Goal: Task Accomplishment & Management: Use online tool/utility

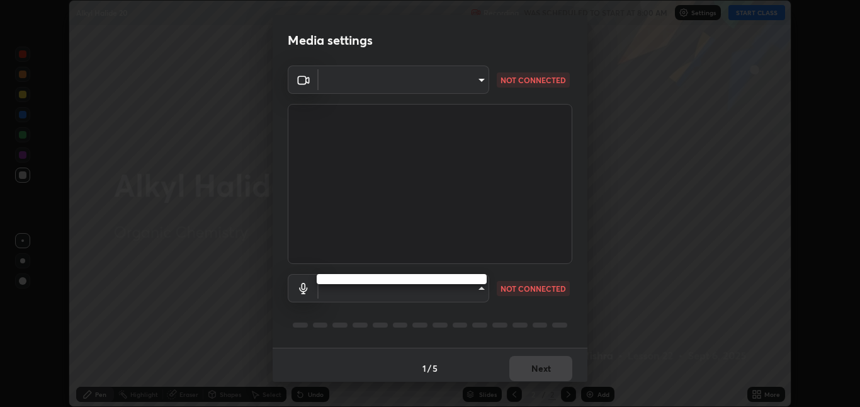
type input "8a437219b1c9d5fef93d1ec40e095ac8837f64dae60836980dab15105ba84f43"
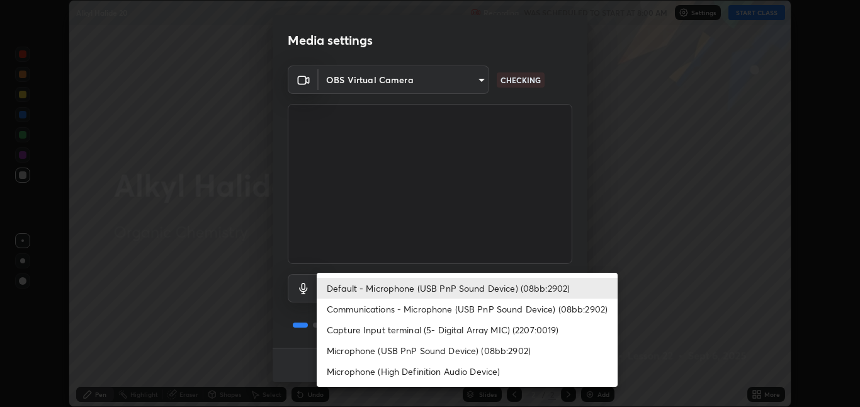
click at [411, 354] on li "Microphone (USB PnP Sound Device) (08bb:2902)" at bounding box center [467, 350] width 301 height 21
type input "2339c609d95ed19b3dc4888837d6b824810cbc5b279a29a58e03cdcd101c4c1f"
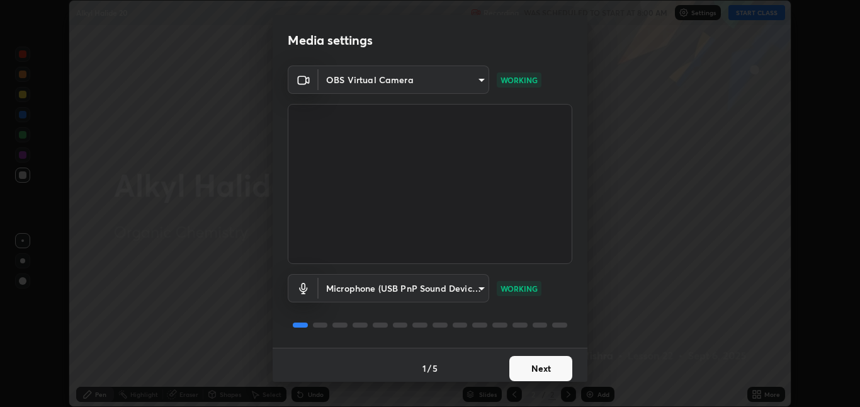
scroll to position [6, 0]
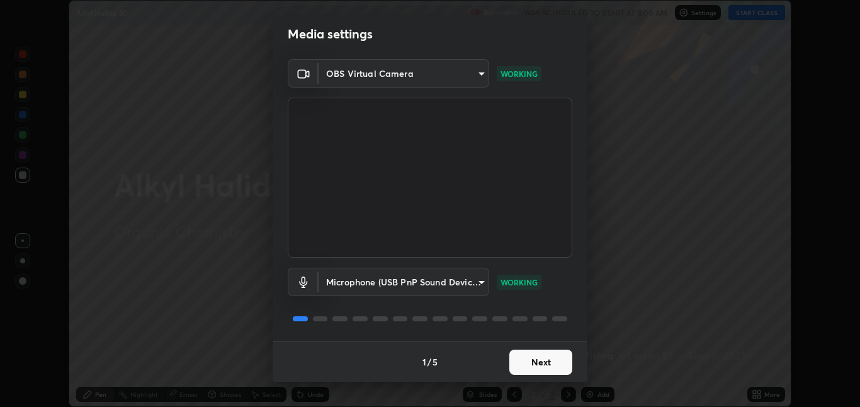
click at [550, 362] on button "Next" at bounding box center [541, 362] width 63 height 25
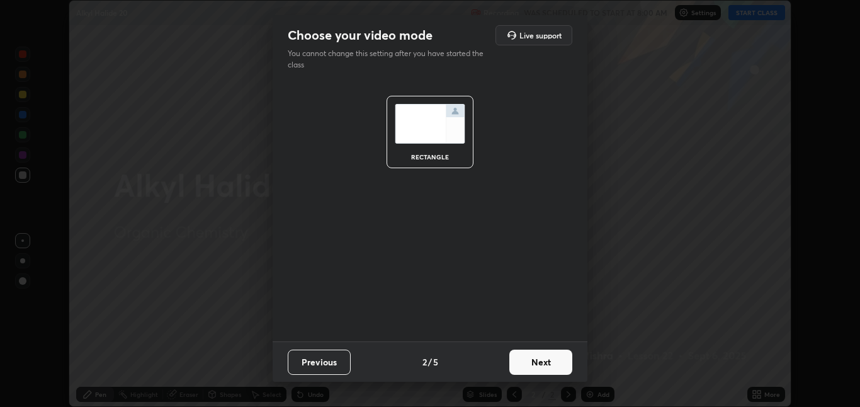
scroll to position [0, 0]
click at [552, 364] on button "Next" at bounding box center [541, 362] width 63 height 25
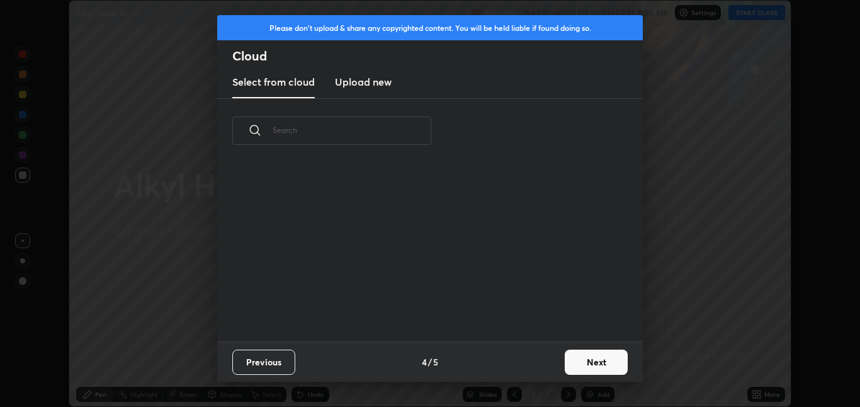
click at [553, 365] on div "Previous 4 / 5 Next" at bounding box center [430, 361] width 426 height 40
click at [595, 363] on button "Next" at bounding box center [596, 362] width 63 height 25
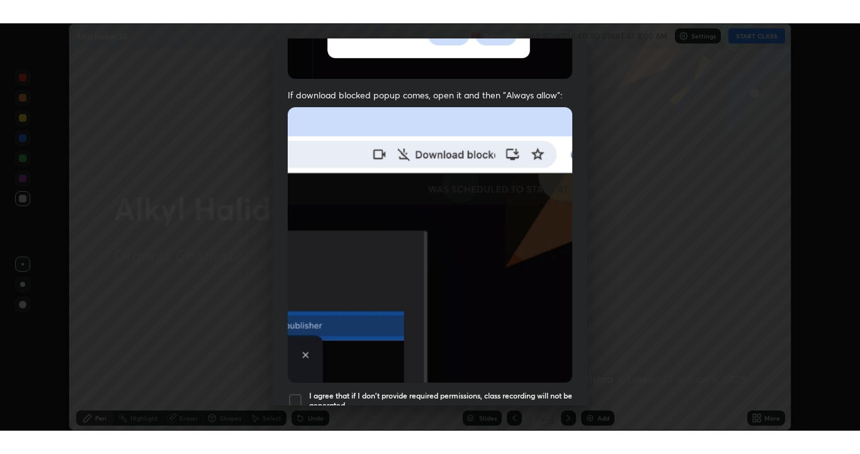
scroll to position [263, 0]
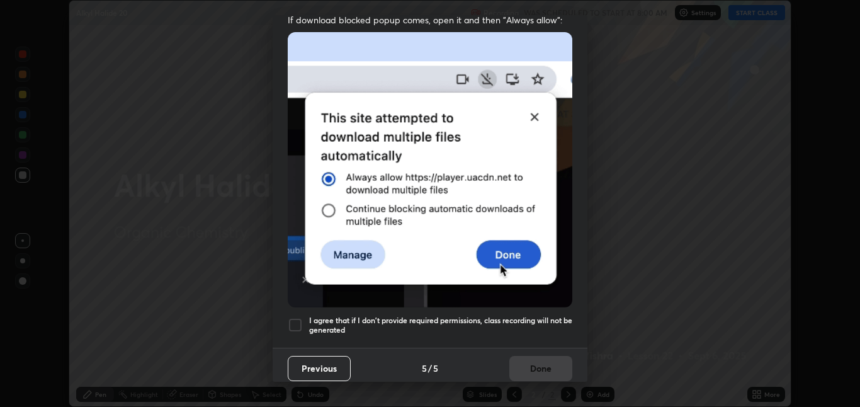
click at [520, 316] on h5 "I agree that if I don't provide required permissions, class recording will not …" at bounding box center [440, 326] width 263 height 20
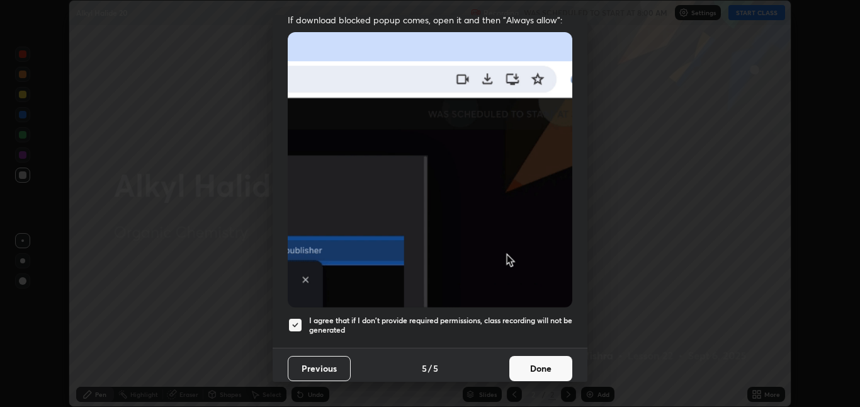
click at [555, 360] on button "Done" at bounding box center [541, 368] width 63 height 25
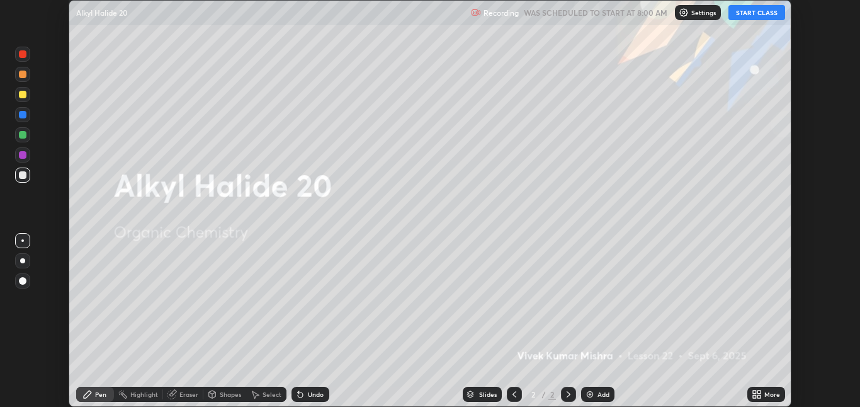
click at [758, 12] on button "START CLASS" at bounding box center [757, 12] width 57 height 15
click at [765, 396] on div "More" at bounding box center [773, 394] width 16 height 6
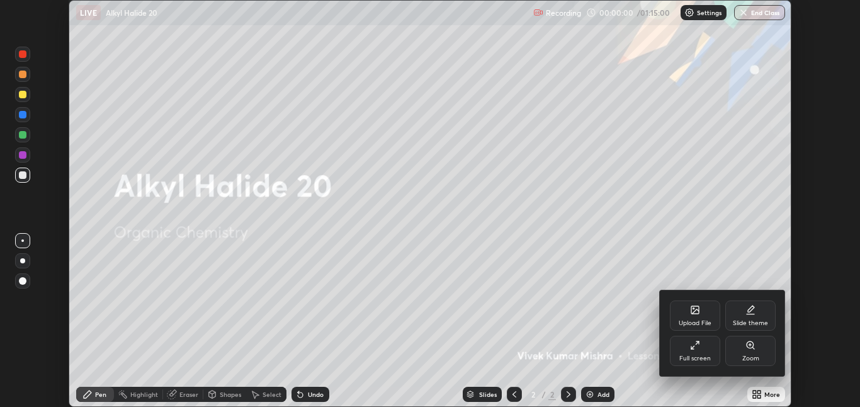
click at [697, 351] on div "Full screen" at bounding box center [695, 351] width 50 height 30
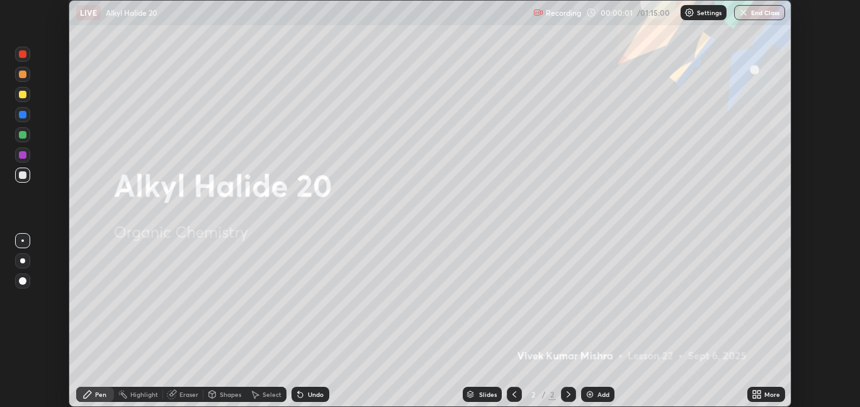
scroll to position [454, 860]
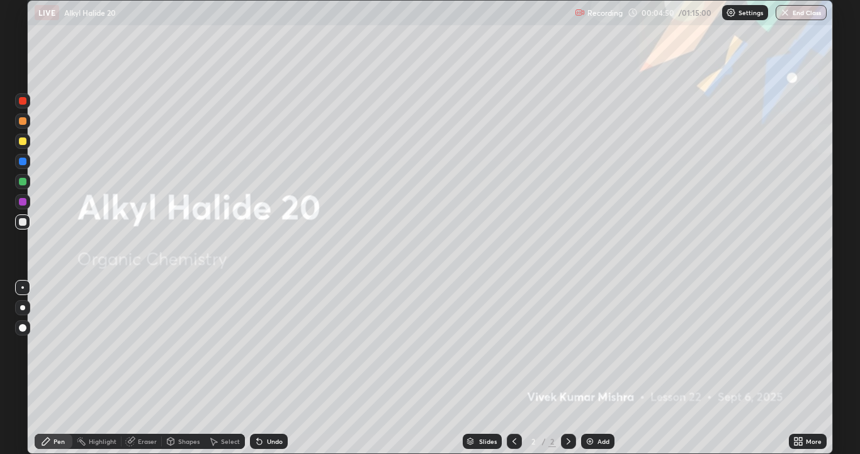
click at [814, 406] on div "More" at bounding box center [808, 440] width 38 height 15
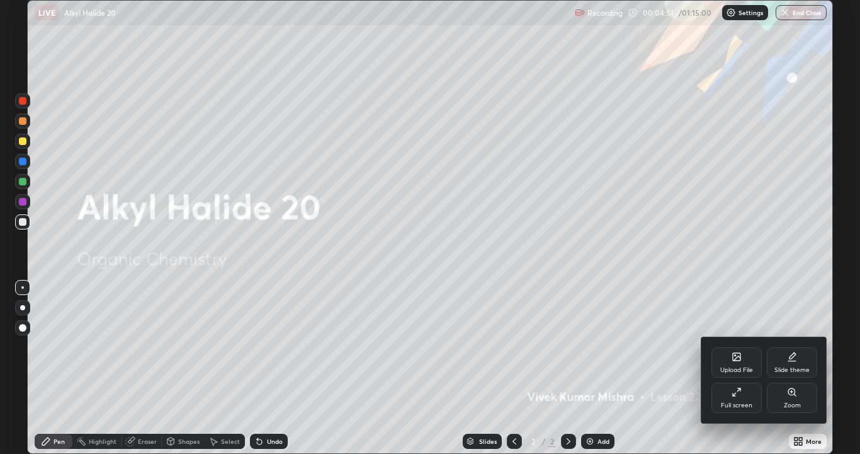
click at [804, 363] on div "Slide theme" at bounding box center [792, 362] width 50 height 30
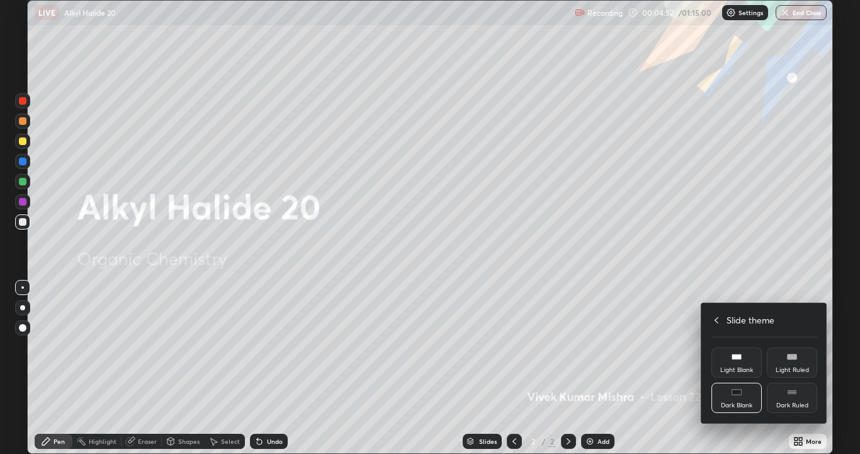
click at [806, 400] on div "Dark Ruled" at bounding box center [792, 397] width 50 height 30
click at [717, 319] on icon at bounding box center [717, 320] width 10 height 10
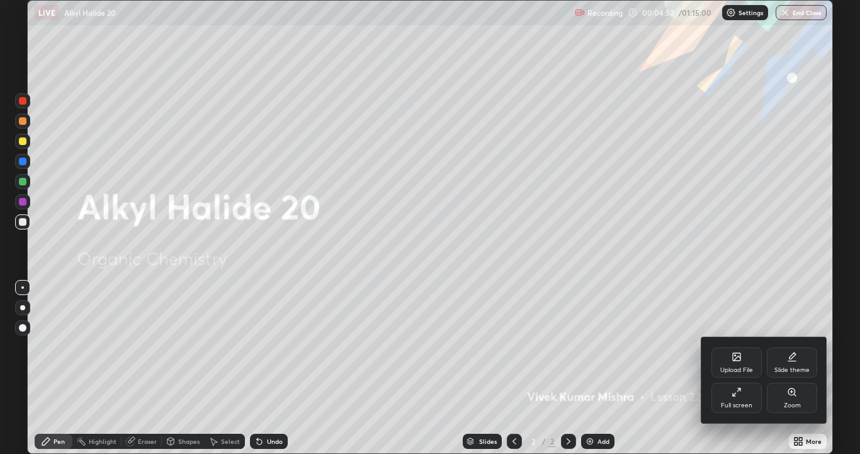
click at [670, 358] on div at bounding box center [430, 227] width 860 height 454
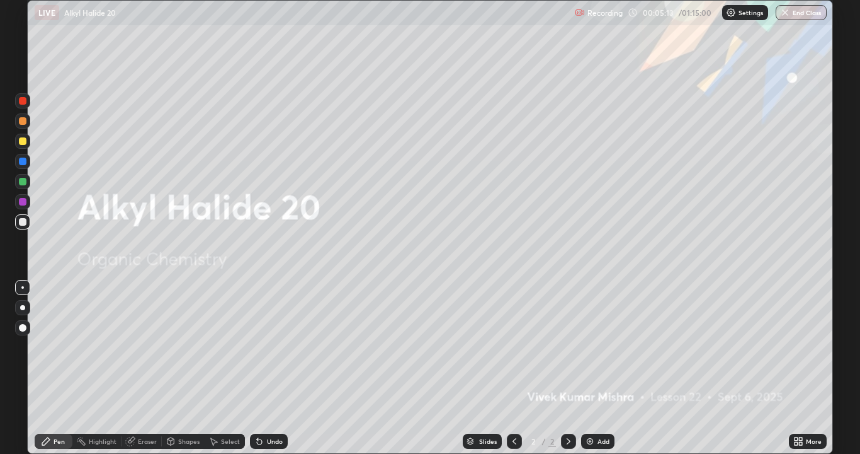
click at [599, 406] on div "Add" at bounding box center [597, 440] width 33 height 15
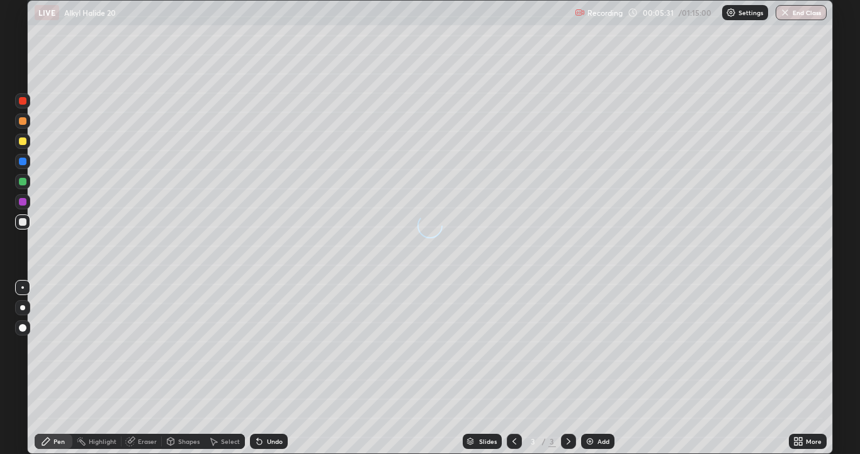
click at [515, 406] on icon at bounding box center [515, 441] width 10 height 10
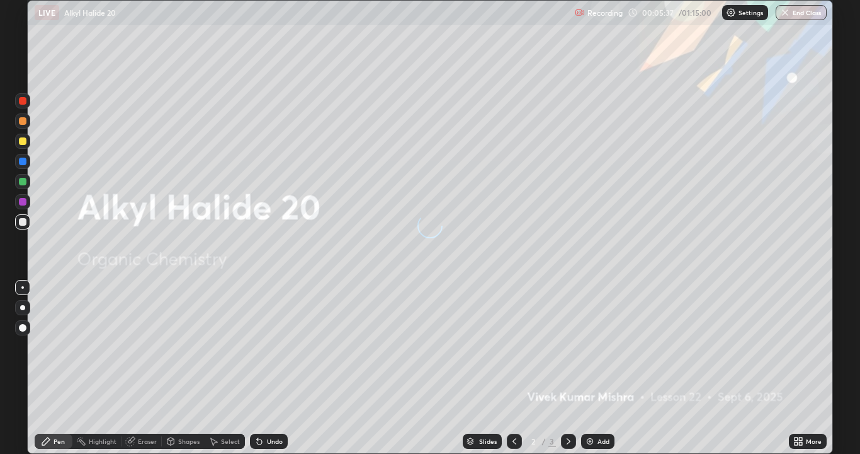
click at [813, 406] on div "More" at bounding box center [814, 441] width 16 height 6
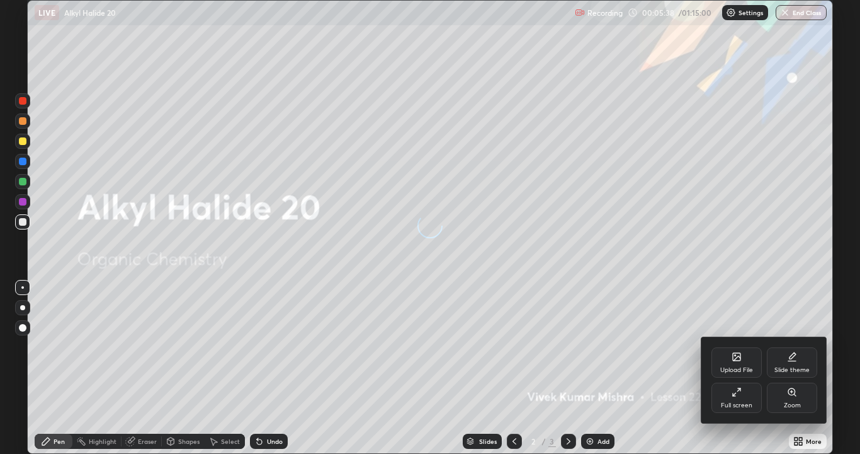
click at [747, 404] on div "Full screen" at bounding box center [736, 405] width 31 height 6
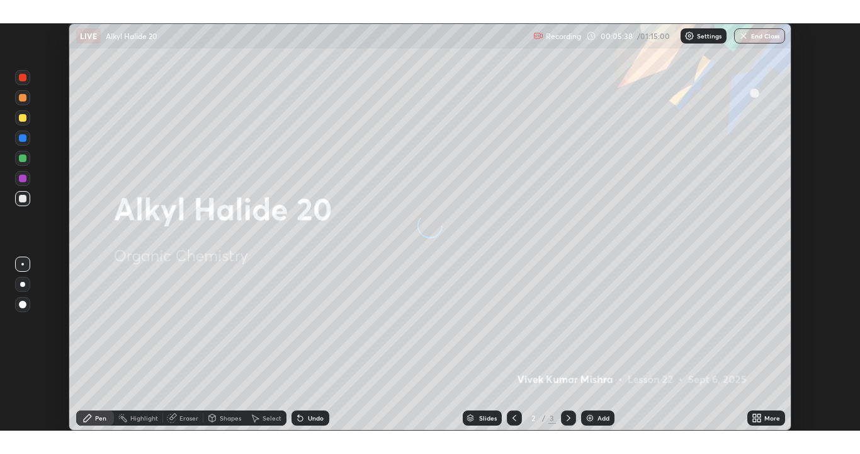
scroll to position [62585, 62131]
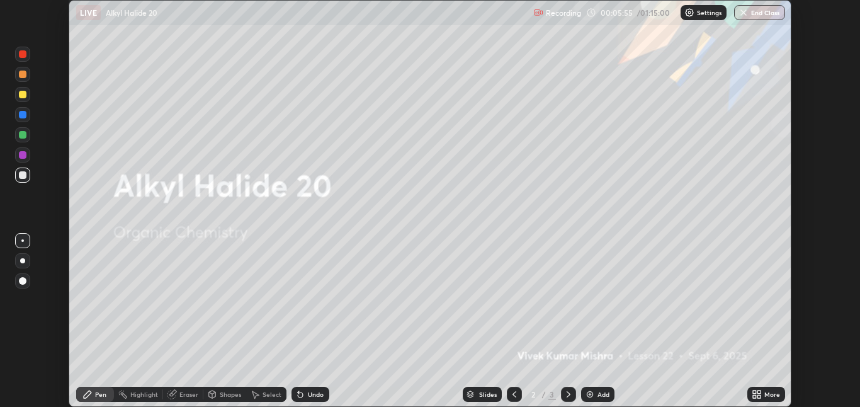
click at [568, 394] on icon at bounding box center [569, 394] width 10 height 10
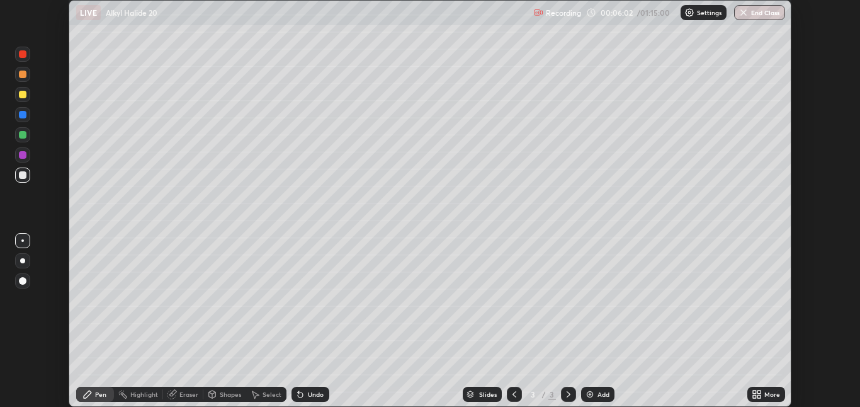
click at [760, 395] on icon at bounding box center [759, 396] width 3 height 3
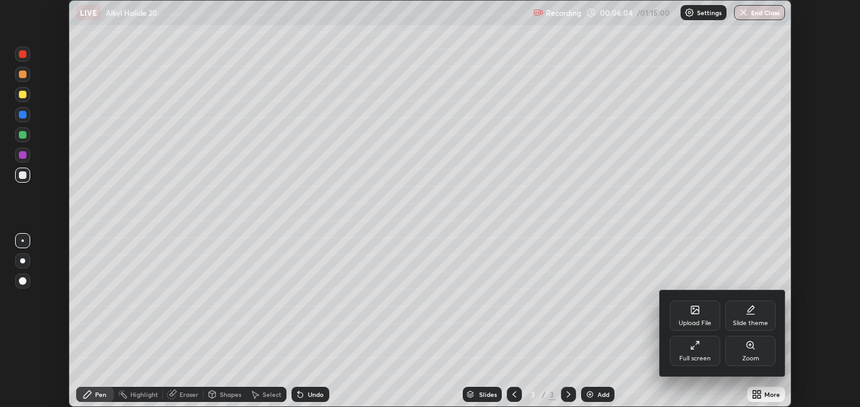
click at [309, 397] on div at bounding box center [430, 203] width 860 height 407
click at [308, 397] on div "Upload File Slide theme Full screen Zoom" at bounding box center [430, 203] width 860 height 407
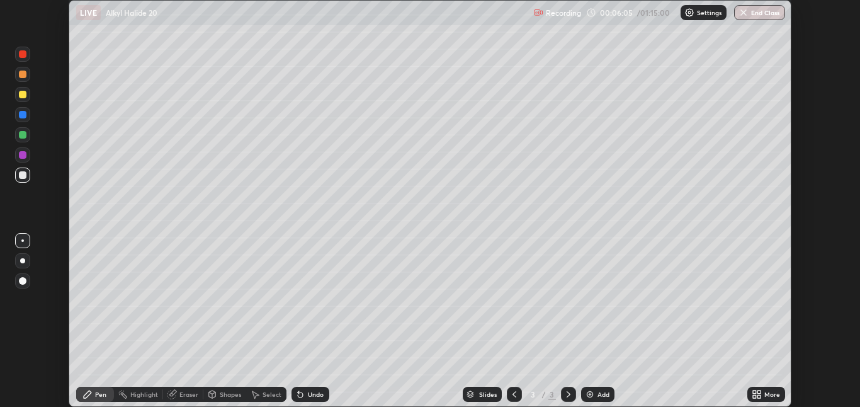
click at [309, 394] on div "Undo" at bounding box center [316, 394] width 16 height 6
click at [312, 395] on div "Undo" at bounding box center [316, 394] width 16 height 6
click at [758, 398] on icon at bounding box center [759, 396] width 3 height 3
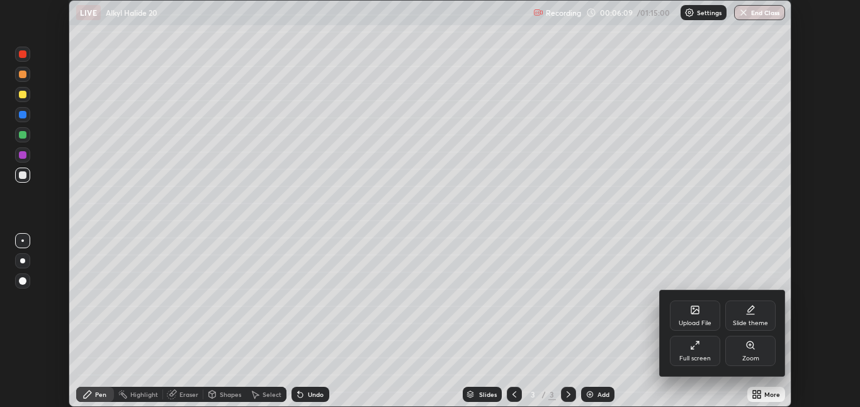
click at [700, 351] on div "Full screen" at bounding box center [695, 351] width 50 height 30
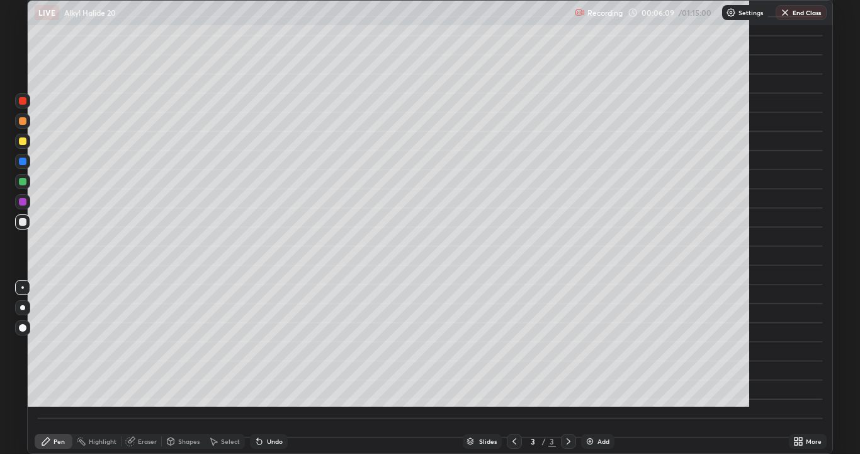
scroll to position [454, 860]
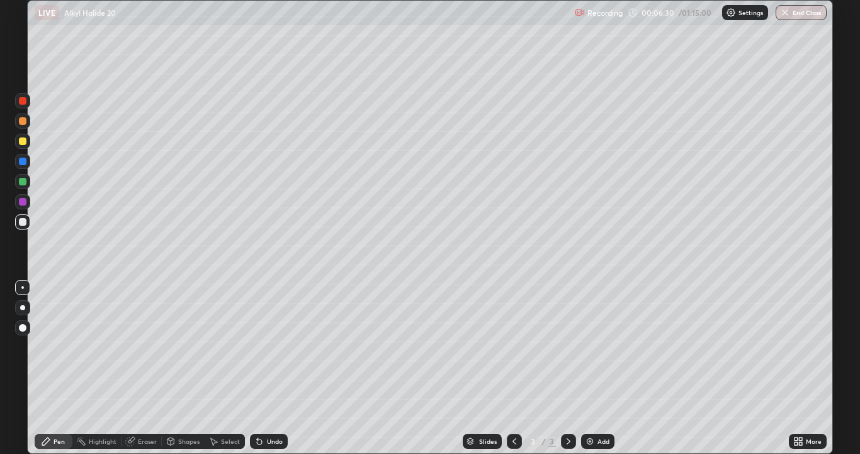
click at [179, 406] on div "Shapes" at bounding box center [188, 441] width 21 height 6
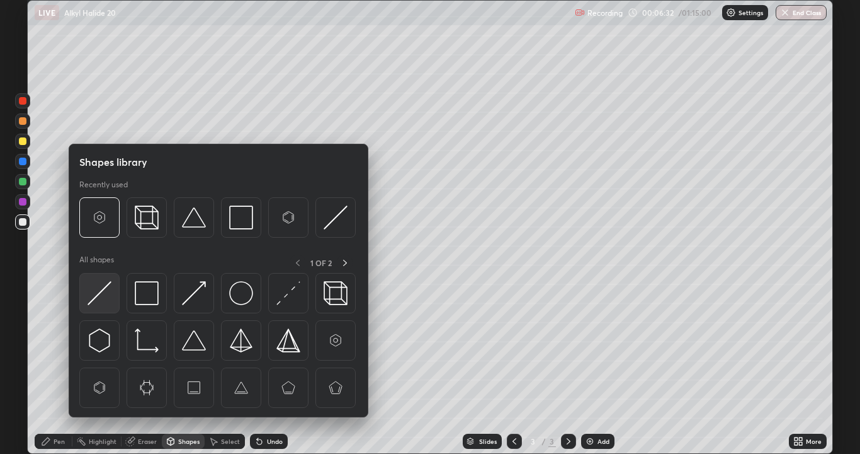
click at [105, 295] on img at bounding box center [100, 293] width 24 height 24
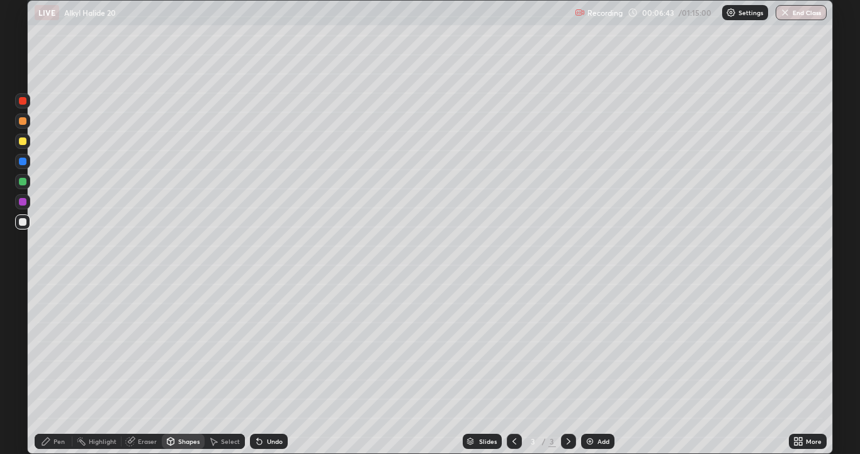
click at [51, 406] on icon at bounding box center [46, 441] width 10 height 10
click at [20, 103] on div at bounding box center [23, 101] width 8 height 8
click at [23, 225] on div at bounding box center [23, 222] width 8 height 8
click at [268, 406] on div "Undo" at bounding box center [275, 441] width 16 height 6
click at [261, 406] on icon at bounding box center [259, 441] width 10 height 10
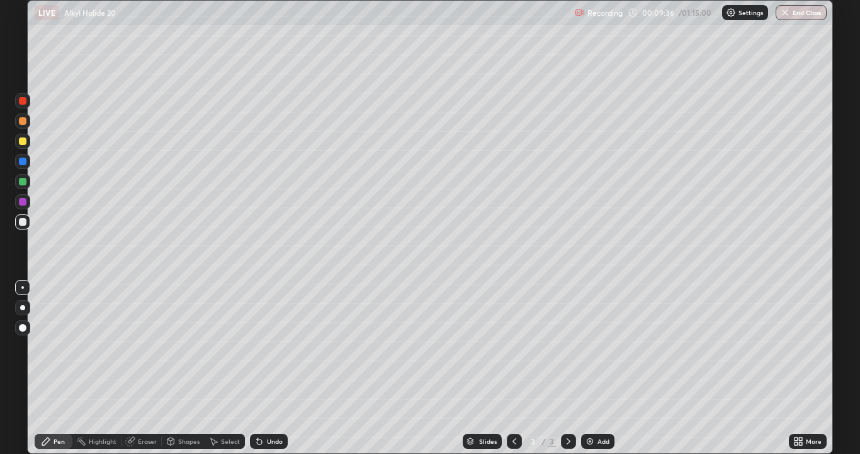
click at [263, 406] on div "Undo" at bounding box center [269, 440] width 38 height 15
click at [270, 406] on div "Undo" at bounding box center [269, 440] width 38 height 15
click at [274, 406] on div "Undo" at bounding box center [269, 440] width 38 height 15
click at [268, 406] on div "Undo" at bounding box center [275, 441] width 16 height 6
click at [271, 406] on div "Undo" at bounding box center [275, 441] width 16 height 6
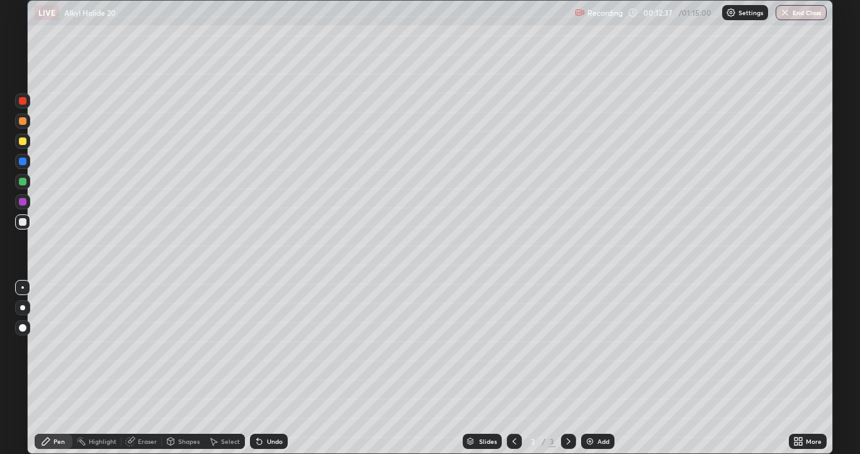
click at [230, 406] on div "Select" at bounding box center [230, 441] width 19 height 6
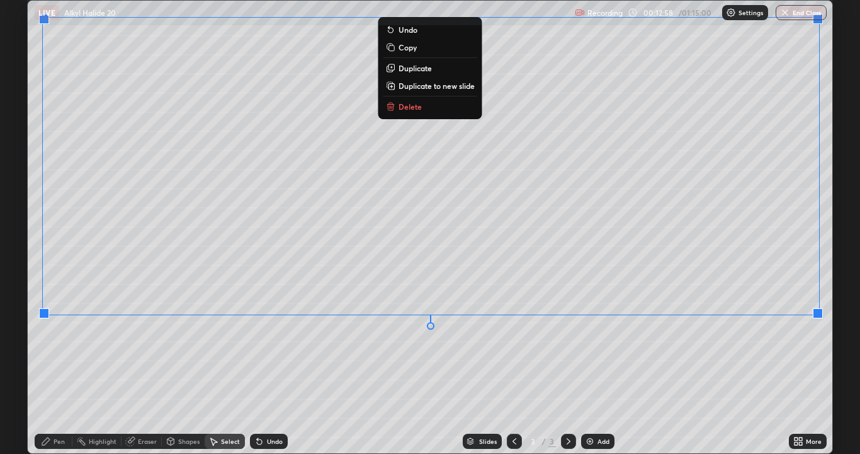
click at [53, 406] on div "Pen" at bounding box center [54, 440] width 38 height 15
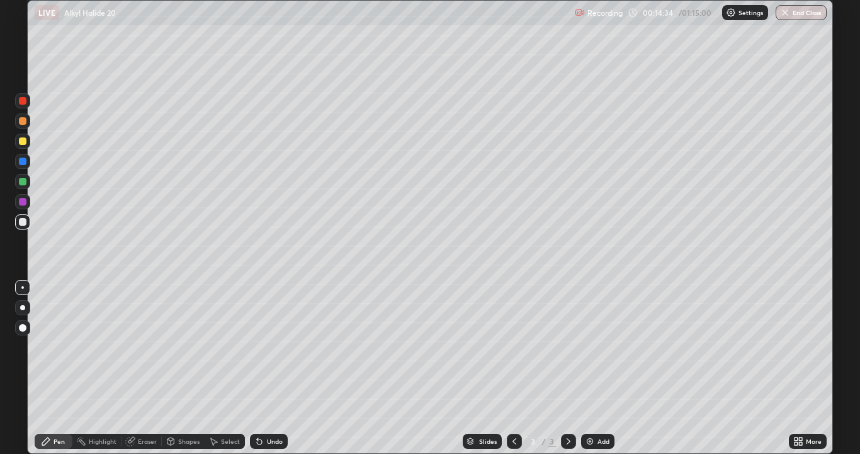
click at [221, 406] on div "Select" at bounding box center [225, 440] width 40 height 15
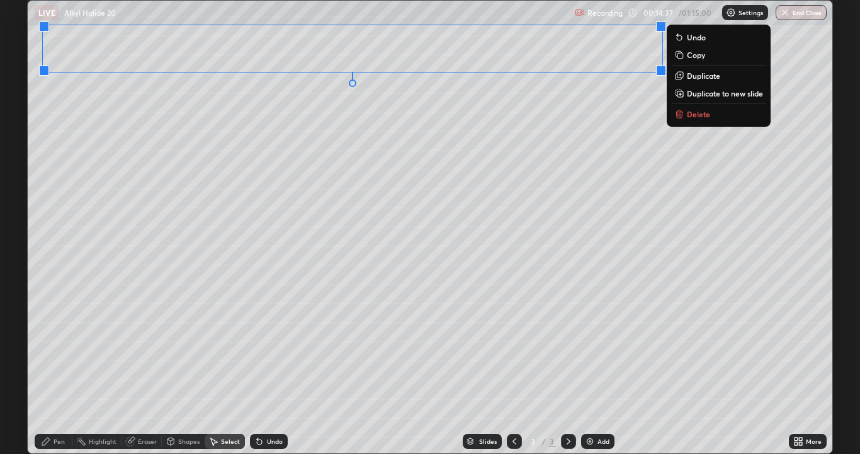
click at [45, 108] on div "0 ° Undo Copy Duplicate Duplicate to new slide Delete" at bounding box center [430, 227] width 805 height 452
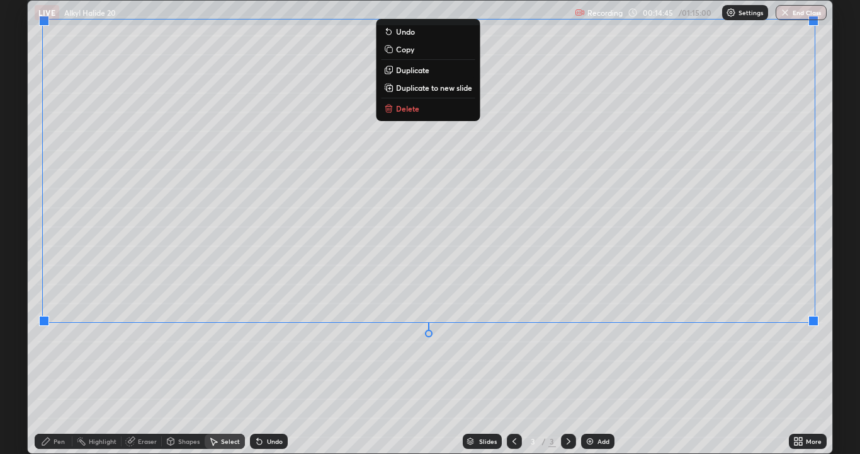
click at [734, 375] on div "0 ° Undo Copy Duplicate Duplicate to new slide Delete" at bounding box center [430, 227] width 805 height 452
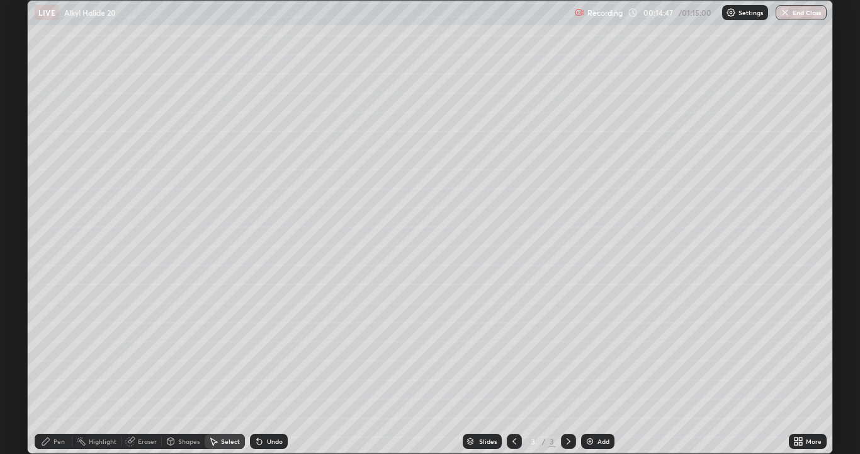
click at [47, 406] on icon at bounding box center [46, 441] width 10 height 10
click at [595, 406] on div "Add" at bounding box center [597, 440] width 33 height 15
click at [180, 406] on div "Shapes" at bounding box center [188, 441] width 21 height 6
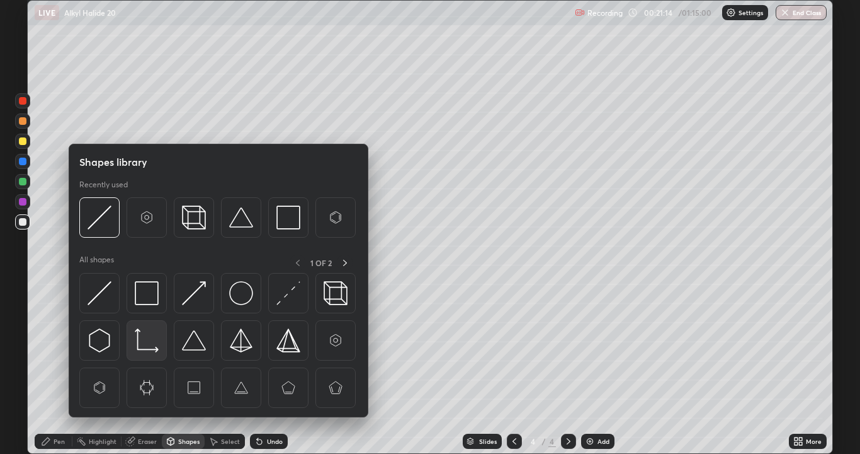
click at [145, 339] on img at bounding box center [147, 340] width 24 height 24
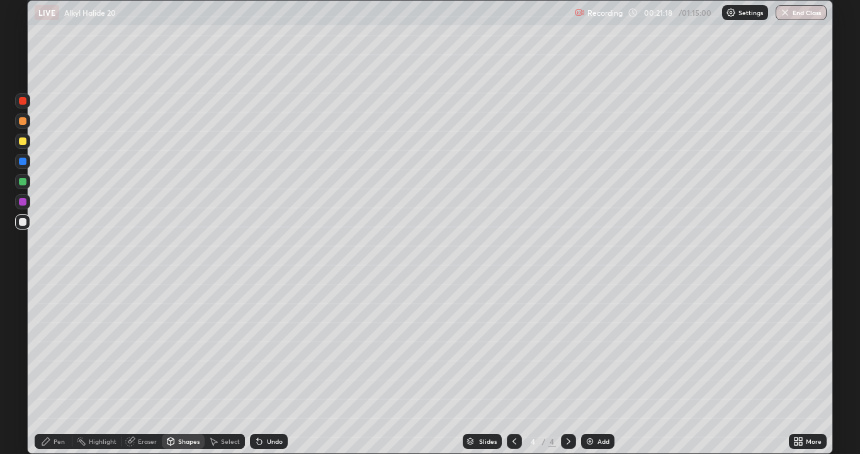
click at [54, 406] on div "Pen" at bounding box center [59, 441] width 11 height 6
click at [142, 406] on div "Eraser" at bounding box center [147, 441] width 19 height 6
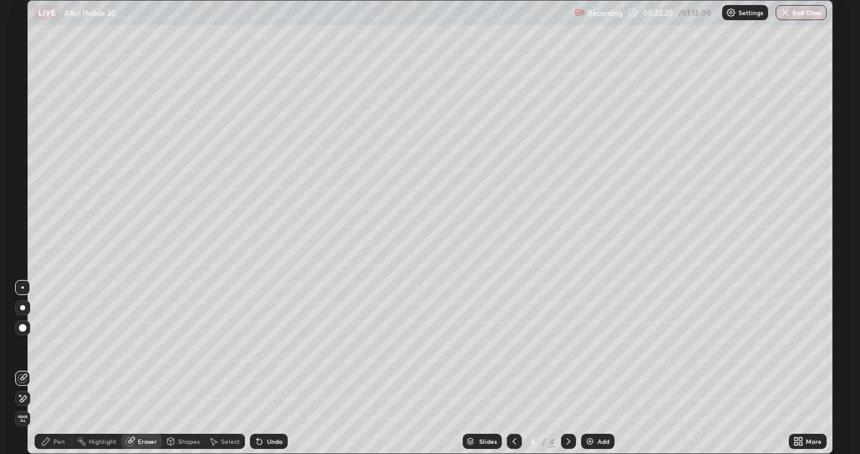
click at [59, 406] on div "Pen" at bounding box center [59, 441] width 11 height 6
click at [597, 406] on div "Add" at bounding box center [597, 440] width 33 height 15
click at [20, 209] on div at bounding box center [22, 201] width 15 height 15
click at [513, 406] on icon at bounding box center [515, 441] width 10 height 10
click at [568, 406] on icon at bounding box center [569, 441] width 10 height 10
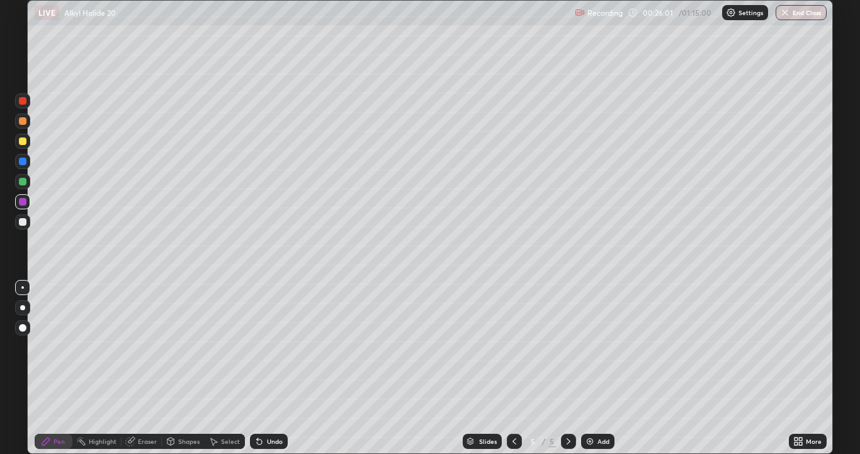
click at [515, 406] on icon at bounding box center [515, 441] width 10 height 10
click at [511, 406] on icon at bounding box center [515, 441] width 10 height 10
click at [568, 406] on icon at bounding box center [569, 441] width 10 height 10
click at [569, 406] on icon at bounding box center [569, 441] width 10 height 10
click at [21, 222] on div at bounding box center [23, 222] width 8 height 8
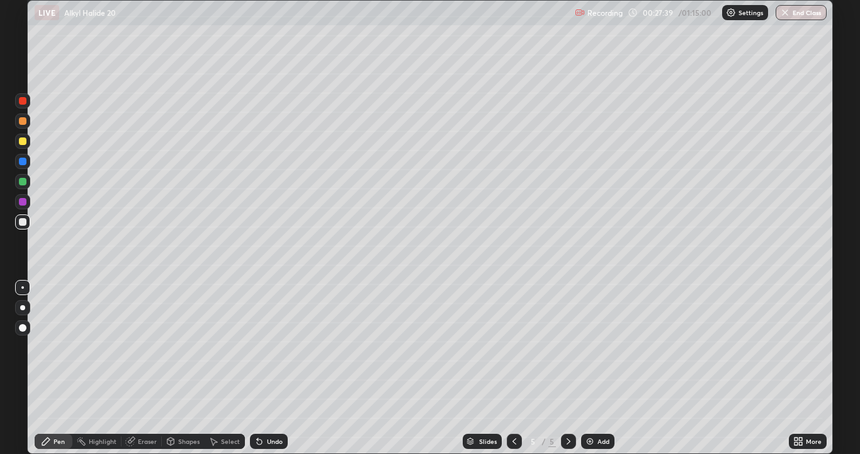
click at [139, 406] on div "Eraser" at bounding box center [147, 441] width 19 height 6
click at [47, 406] on icon at bounding box center [46, 441] width 10 height 10
click at [512, 406] on icon at bounding box center [515, 441] width 10 height 10
click at [514, 406] on icon at bounding box center [515, 441] width 10 height 10
click at [515, 406] on icon at bounding box center [515, 441] width 10 height 10
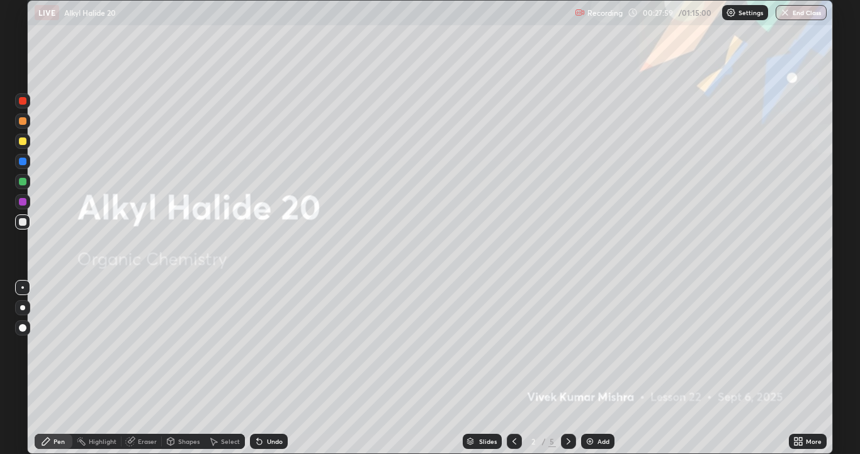
click at [572, 406] on div at bounding box center [568, 440] width 15 height 15
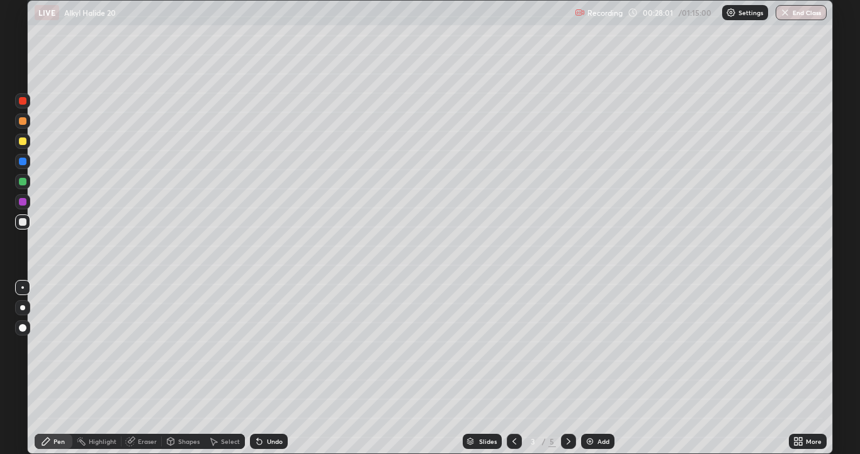
click at [567, 406] on div at bounding box center [568, 440] width 15 height 15
click at [568, 406] on icon at bounding box center [569, 441] width 10 height 10
click at [221, 406] on div "Select" at bounding box center [230, 441] width 19 height 6
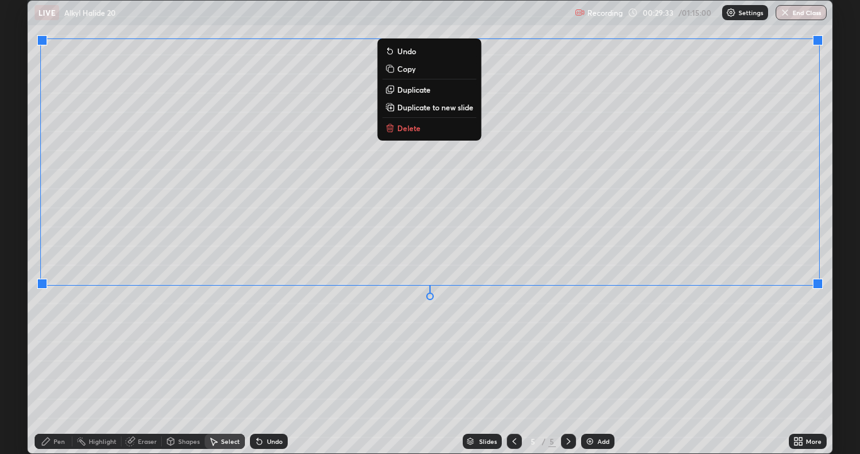
click at [782, 371] on div "0 ° Undo Copy Duplicate Duplicate to new slide Delete" at bounding box center [430, 227] width 805 height 452
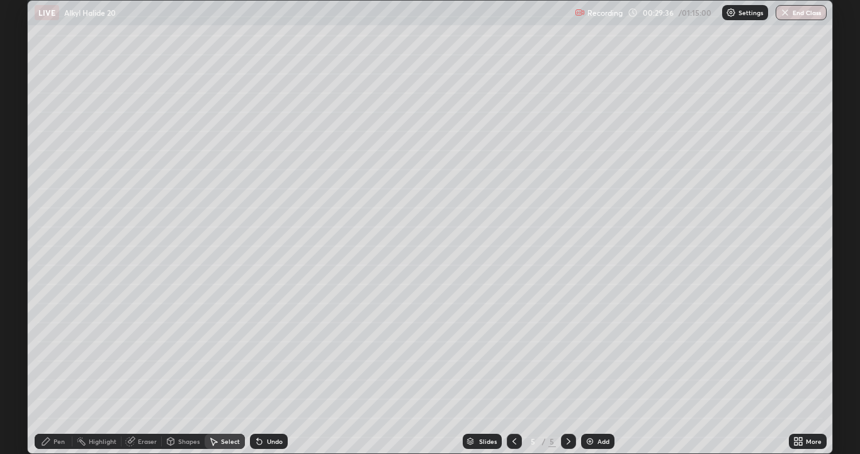
click at [47, 406] on icon at bounding box center [46, 441] width 8 height 8
click at [23, 204] on div at bounding box center [23, 202] width 8 height 8
click at [600, 406] on div "Add" at bounding box center [604, 441] width 12 height 6
click at [23, 224] on div at bounding box center [23, 222] width 8 height 8
click at [514, 406] on icon at bounding box center [515, 441] width 10 height 10
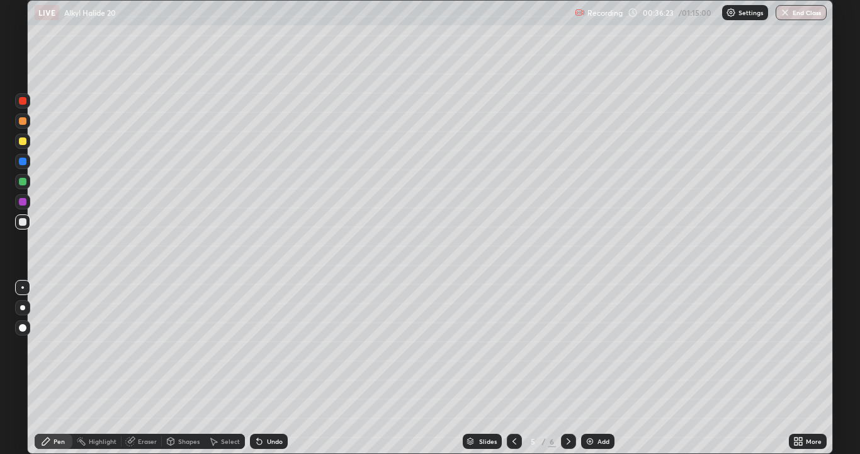
click at [566, 406] on icon at bounding box center [569, 441] width 10 height 10
click at [23, 206] on div at bounding box center [22, 201] width 15 height 15
click at [513, 406] on icon at bounding box center [515, 441] width 10 height 10
click at [515, 406] on icon at bounding box center [515, 441] width 10 height 10
click at [568, 406] on icon at bounding box center [569, 441] width 10 height 10
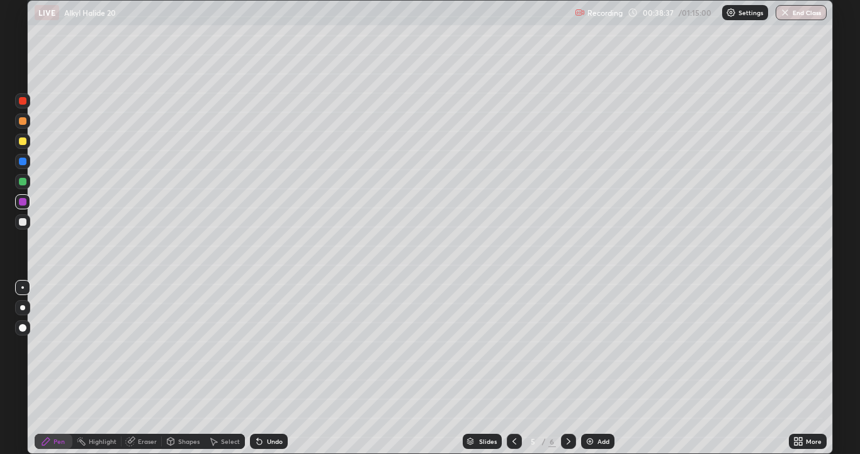
click at [564, 406] on icon at bounding box center [569, 441] width 10 height 10
click at [513, 406] on icon at bounding box center [515, 441] width 10 height 10
click at [513, 406] on div at bounding box center [514, 440] width 15 height 15
click at [569, 406] on icon at bounding box center [569, 441] width 4 height 6
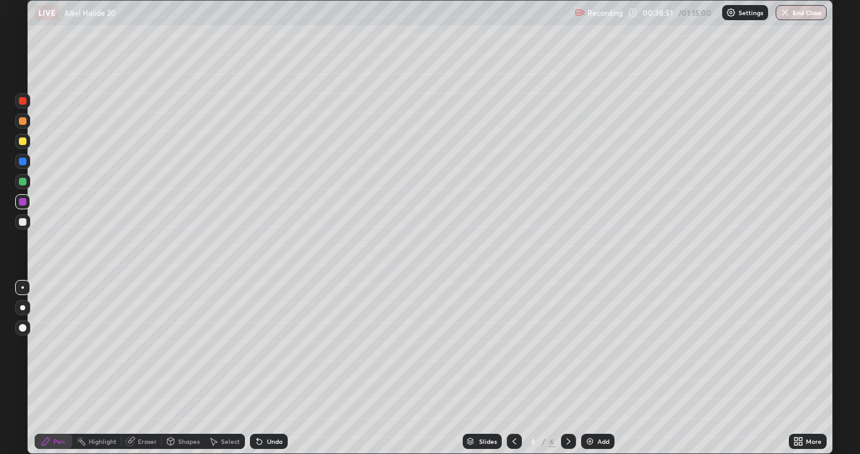
click at [569, 406] on icon at bounding box center [569, 441] width 10 height 10
click at [571, 406] on icon at bounding box center [569, 441] width 10 height 10
click at [514, 406] on icon at bounding box center [515, 441] width 10 height 10
click at [513, 406] on div at bounding box center [514, 440] width 15 height 15
click at [568, 406] on icon at bounding box center [569, 441] width 10 height 10
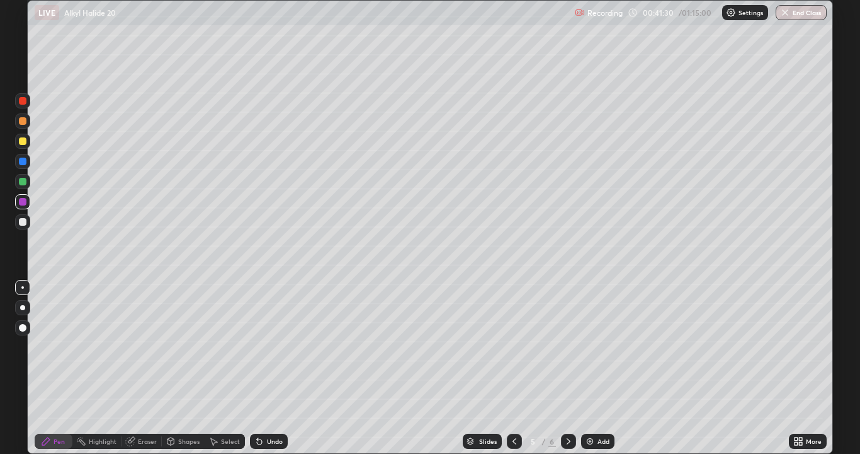
click at [568, 406] on icon at bounding box center [569, 441] width 10 height 10
click at [595, 406] on div "Add" at bounding box center [597, 440] width 33 height 15
click at [22, 223] on div at bounding box center [23, 222] width 8 height 8
click at [26, 186] on div at bounding box center [22, 181] width 15 height 15
click at [271, 406] on div "Undo" at bounding box center [275, 441] width 16 height 6
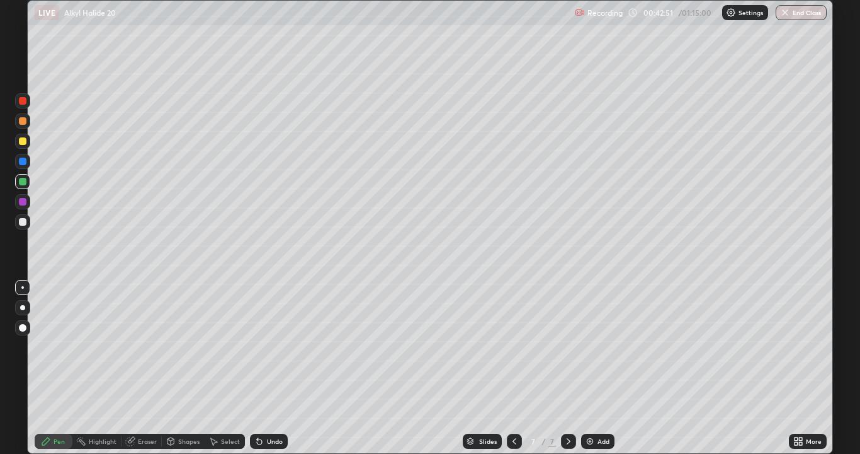
click at [271, 406] on div "Undo" at bounding box center [275, 441] width 16 height 6
click at [270, 406] on div "Undo" at bounding box center [275, 441] width 16 height 6
click at [273, 406] on div "Undo" at bounding box center [275, 441] width 16 height 6
click at [275, 406] on div "Undo" at bounding box center [269, 440] width 38 height 15
click at [23, 201] on div at bounding box center [23, 202] width 8 height 8
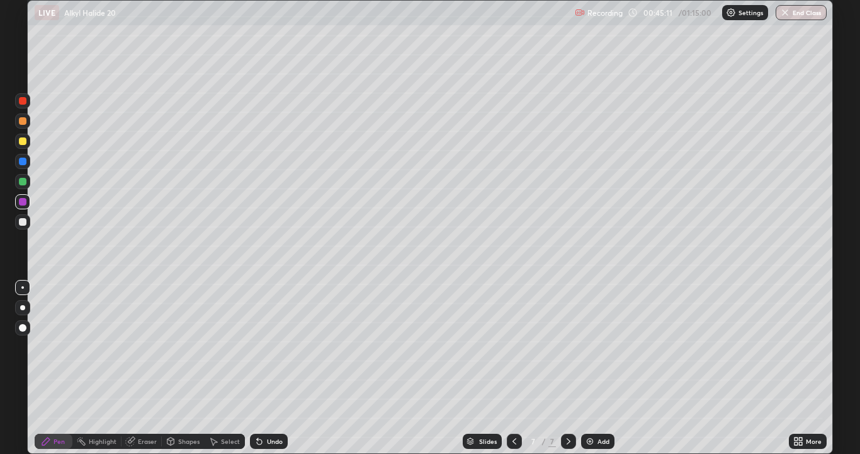
click at [142, 406] on div "Eraser" at bounding box center [147, 441] width 19 height 6
click at [59, 406] on div "Pen" at bounding box center [59, 441] width 11 height 6
click at [268, 406] on div "Undo" at bounding box center [275, 441] width 16 height 6
click at [266, 406] on div "Undo" at bounding box center [269, 440] width 38 height 15
click at [264, 406] on div "Undo" at bounding box center [269, 440] width 38 height 15
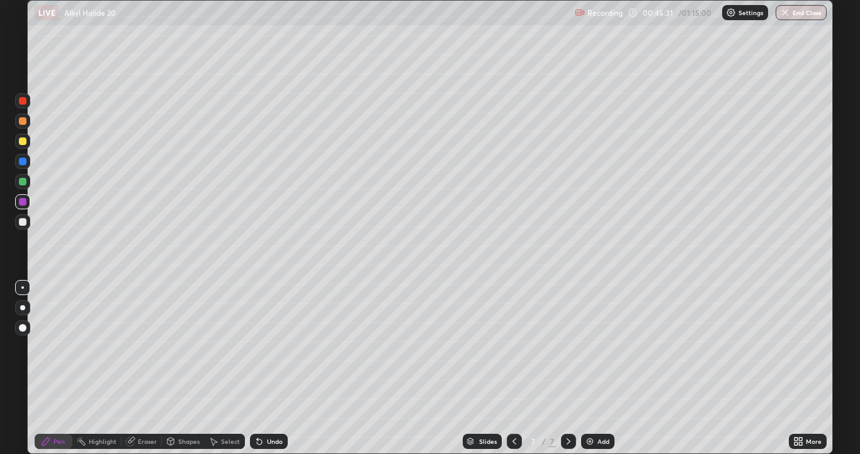
click at [263, 406] on div "Undo" at bounding box center [269, 440] width 38 height 15
click at [272, 406] on div "Undo" at bounding box center [275, 441] width 16 height 6
click at [140, 406] on div "Eraser" at bounding box center [147, 441] width 19 height 6
click at [57, 406] on div "Pen" at bounding box center [59, 441] width 11 height 6
click at [28, 227] on div at bounding box center [22, 221] width 15 height 15
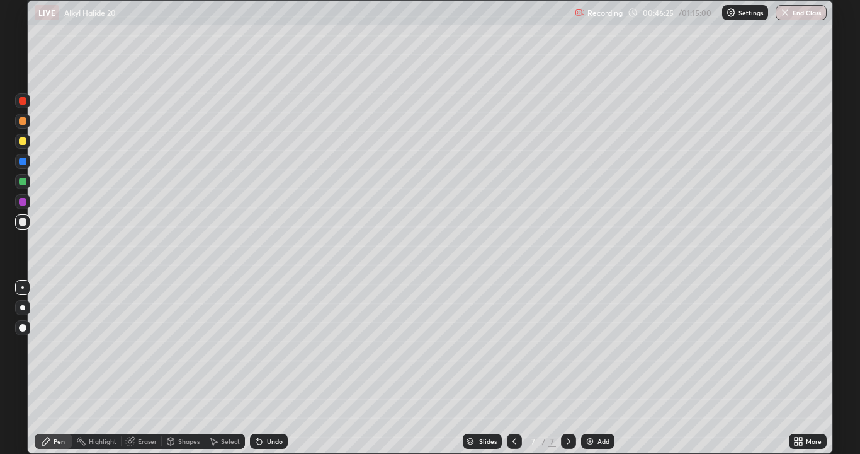
click at [145, 406] on div "Eraser" at bounding box center [147, 441] width 19 height 6
click at [55, 406] on div "Pen" at bounding box center [59, 441] width 11 height 6
click at [513, 406] on icon at bounding box center [515, 441] width 10 height 10
click at [511, 406] on div at bounding box center [514, 440] width 15 height 15
click at [272, 406] on div "Undo" at bounding box center [275, 441] width 16 height 6
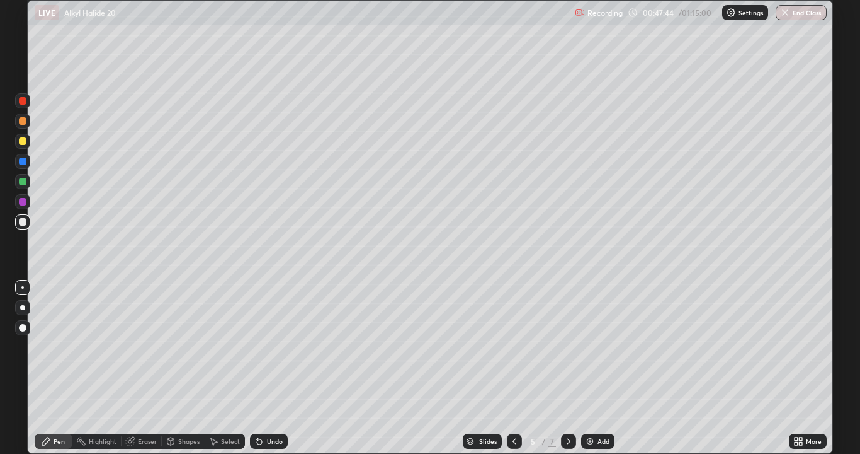
click at [574, 406] on div at bounding box center [568, 440] width 15 height 15
click at [569, 406] on icon at bounding box center [569, 441] width 10 height 10
click at [513, 406] on icon at bounding box center [515, 441] width 10 height 10
click at [511, 406] on div at bounding box center [514, 440] width 15 height 25
click at [562, 406] on div at bounding box center [568, 440] width 15 height 15
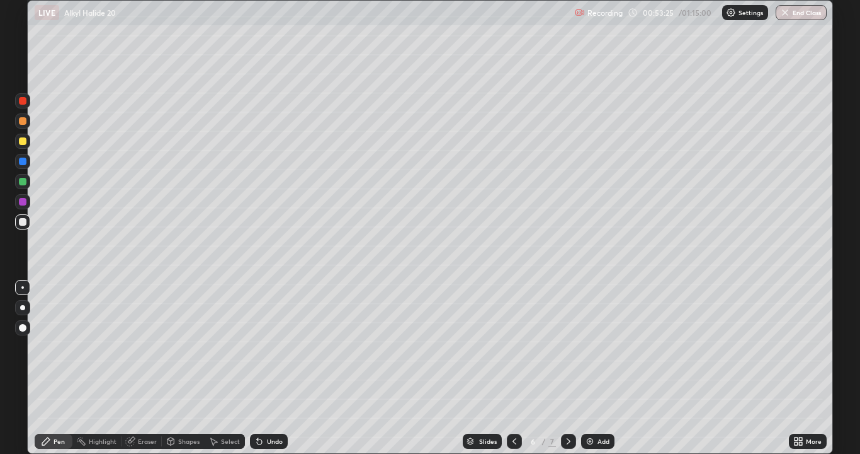
click at [567, 406] on icon at bounding box center [569, 441] width 10 height 10
click at [567, 406] on icon at bounding box center [569, 441] width 4 height 6
click at [567, 406] on icon at bounding box center [569, 441] width 10 height 10
click at [601, 406] on div "Add" at bounding box center [604, 441] width 12 height 6
click at [268, 406] on div "Undo" at bounding box center [275, 441] width 16 height 6
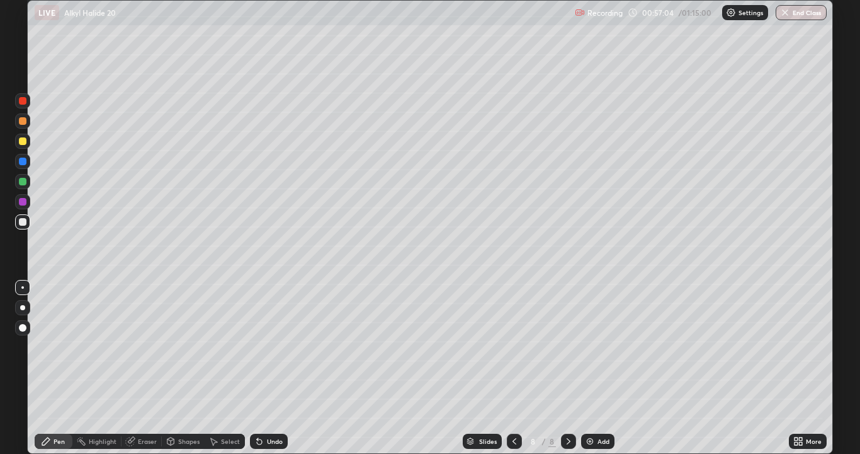
click at [267, 406] on div "Undo" at bounding box center [275, 441] width 16 height 6
click at [224, 406] on div "Select" at bounding box center [230, 441] width 19 height 6
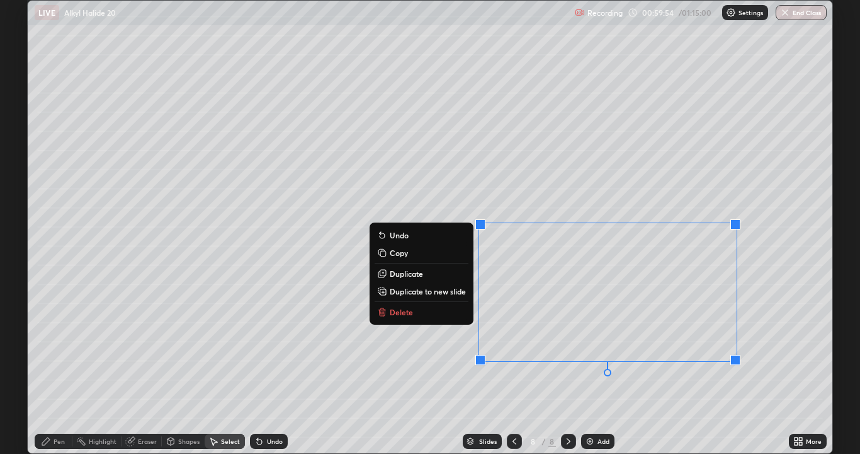
click at [394, 315] on p "Delete" at bounding box center [401, 312] width 23 height 10
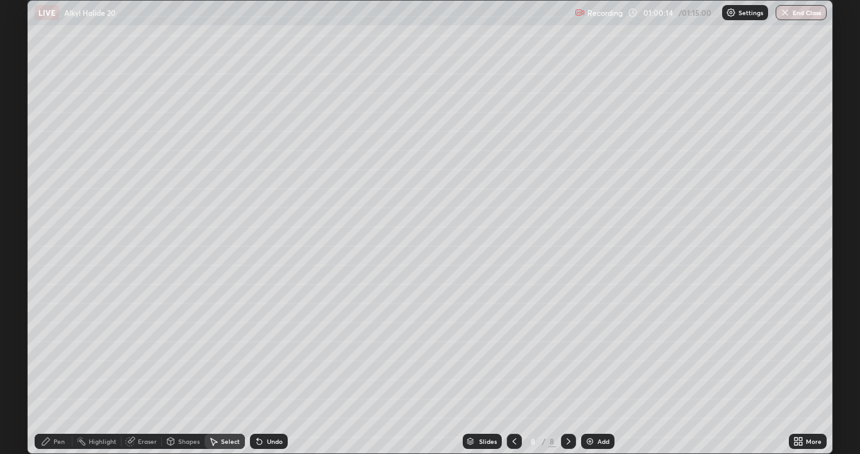
click at [62, 406] on div "Pen" at bounding box center [59, 441] width 11 height 6
click at [225, 406] on div "Select" at bounding box center [230, 441] width 19 height 6
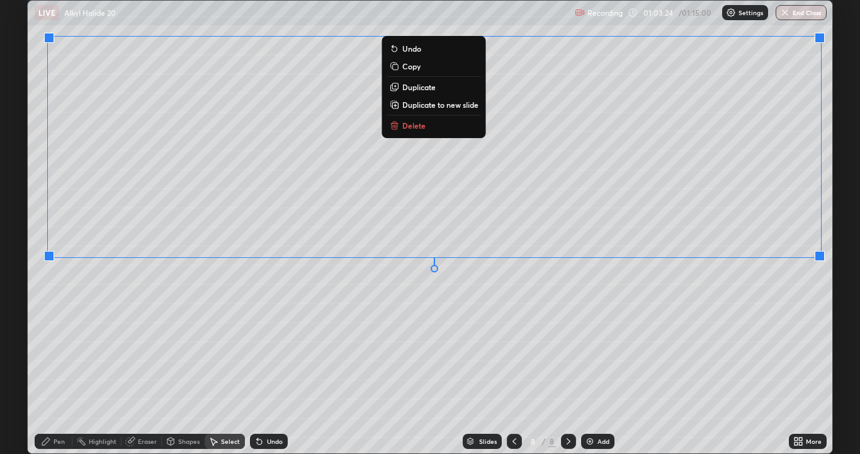
click at [718, 358] on div "0 ° Undo Copy Duplicate Duplicate to new slide Delete" at bounding box center [430, 227] width 805 height 452
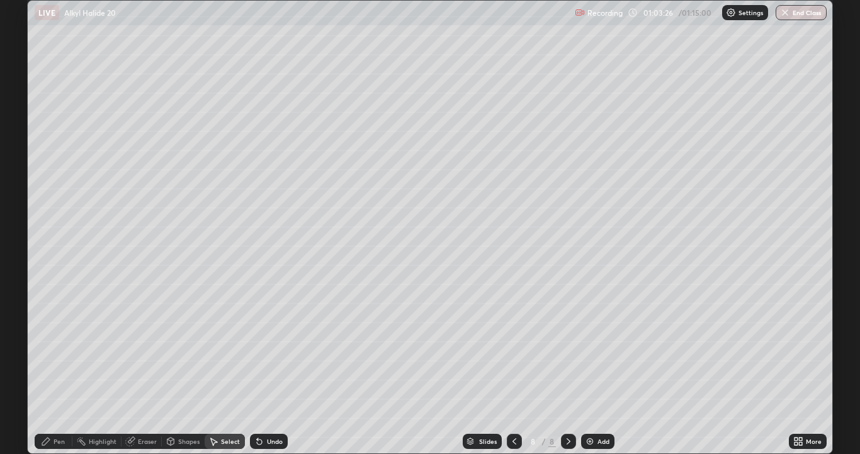
click at [44, 406] on div "Pen" at bounding box center [54, 440] width 38 height 15
click at [21, 203] on div at bounding box center [23, 202] width 8 height 8
click at [222, 406] on div "Select" at bounding box center [230, 441] width 19 height 6
click at [600, 406] on div "Add" at bounding box center [604, 441] width 12 height 6
click at [50, 406] on icon at bounding box center [46, 441] width 10 height 10
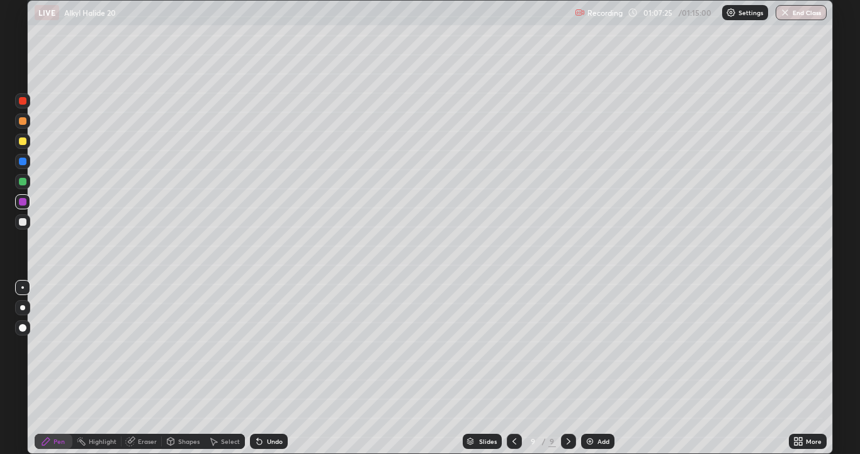
click at [22, 223] on div at bounding box center [23, 222] width 8 height 8
click at [270, 406] on div "Undo" at bounding box center [275, 441] width 16 height 6
click at [263, 406] on div "Undo" at bounding box center [269, 440] width 38 height 15
click at [267, 406] on div "Undo" at bounding box center [275, 441] width 16 height 6
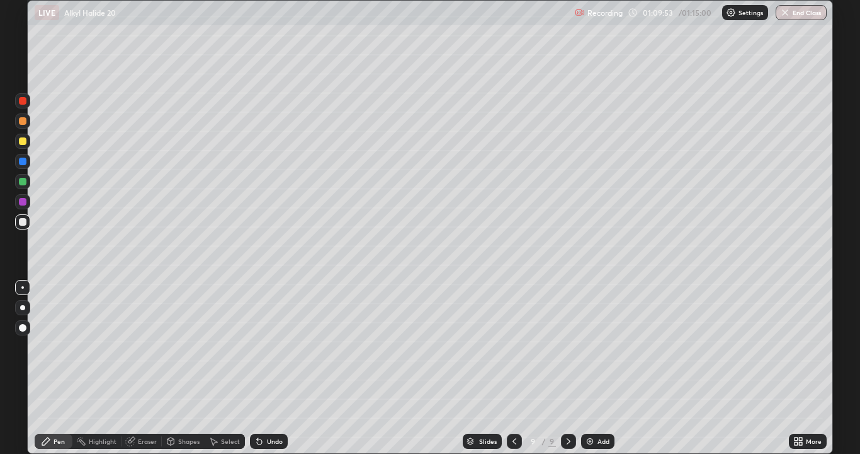
click at [268, 406] on div "Undo" at bounding box center [275, 441] width 16 height 6
click at [513, 406] on icon at bounding box center [515, 441] width 10 height 10
click at [566, 406] on icon at bounding box center [569, 441] width 10 height 10
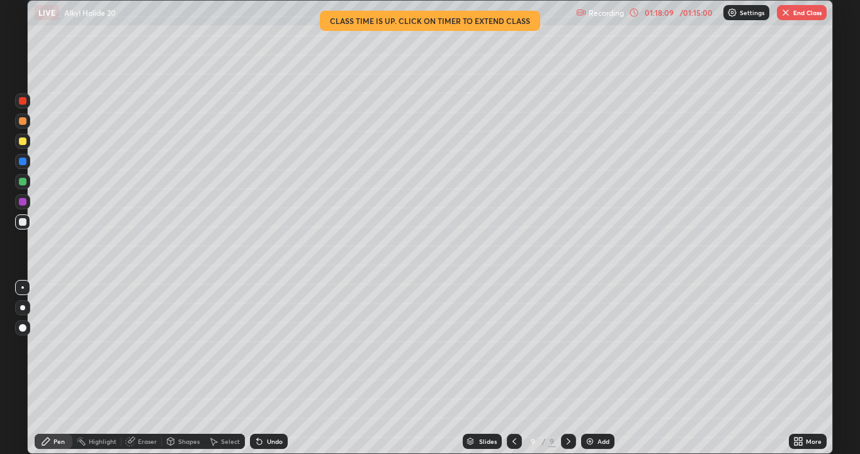
click at [795, 18] on button "End Class" at bounding box center [802, 12] width 50 height 15
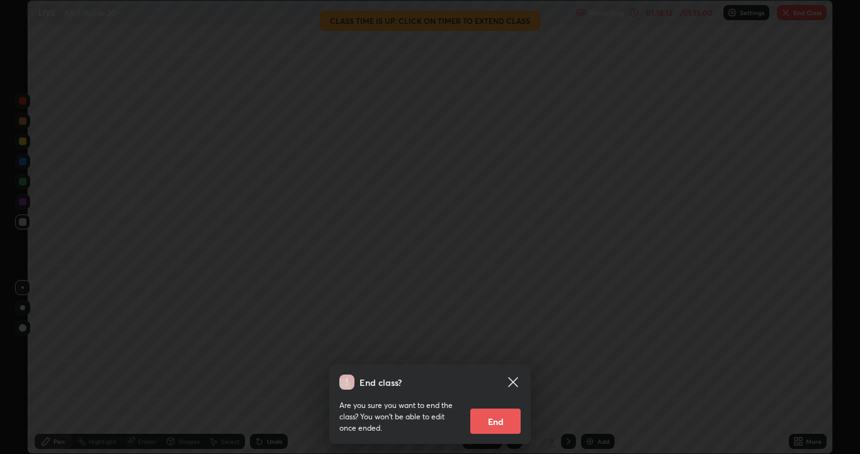
click at [493, 406] on button "End" at bounding box center [496, 420] width 50 height 25
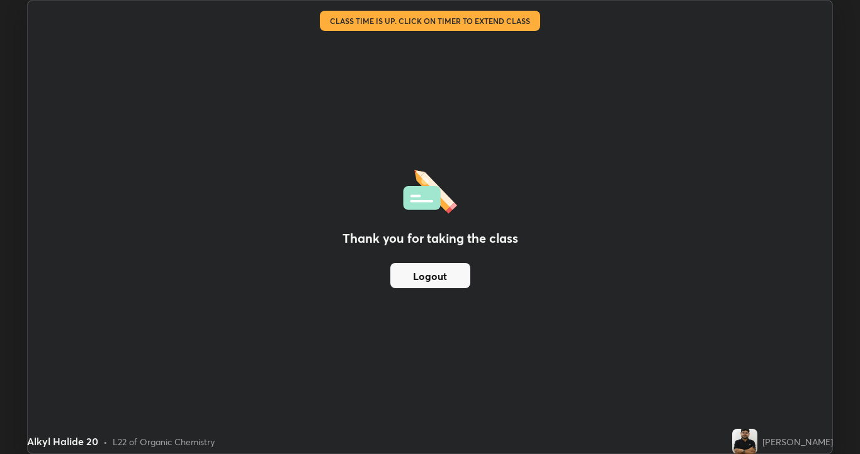
click at [435, 285] on button "Logout" at bounding box center [431, 275] width 80 height 25
